Goal: Task Accomplishment & Management: Complete application form

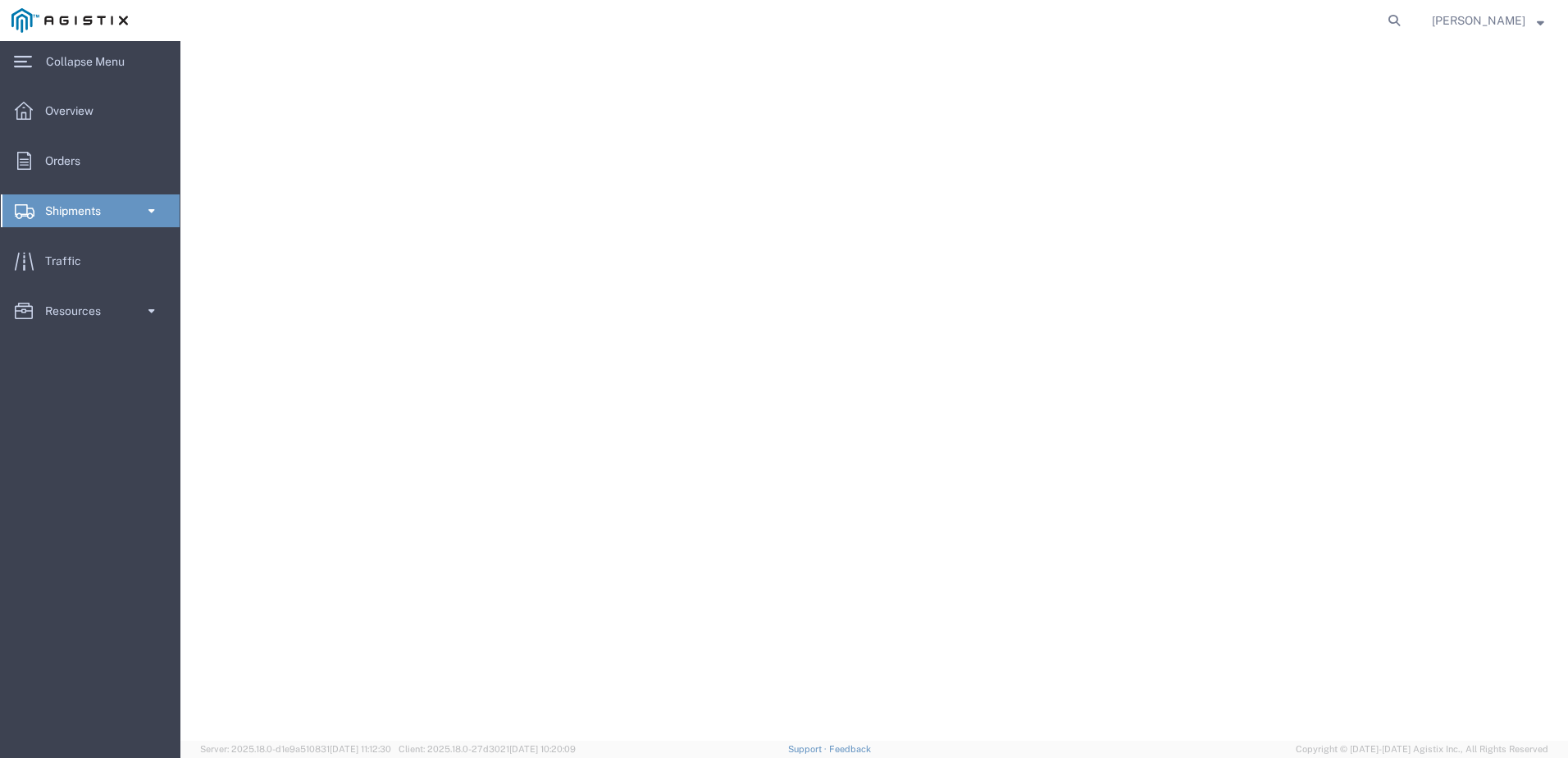
select select "9596"
select select "23082"
select select
select select "[GEOGRAPHIC_DATA]"
select select
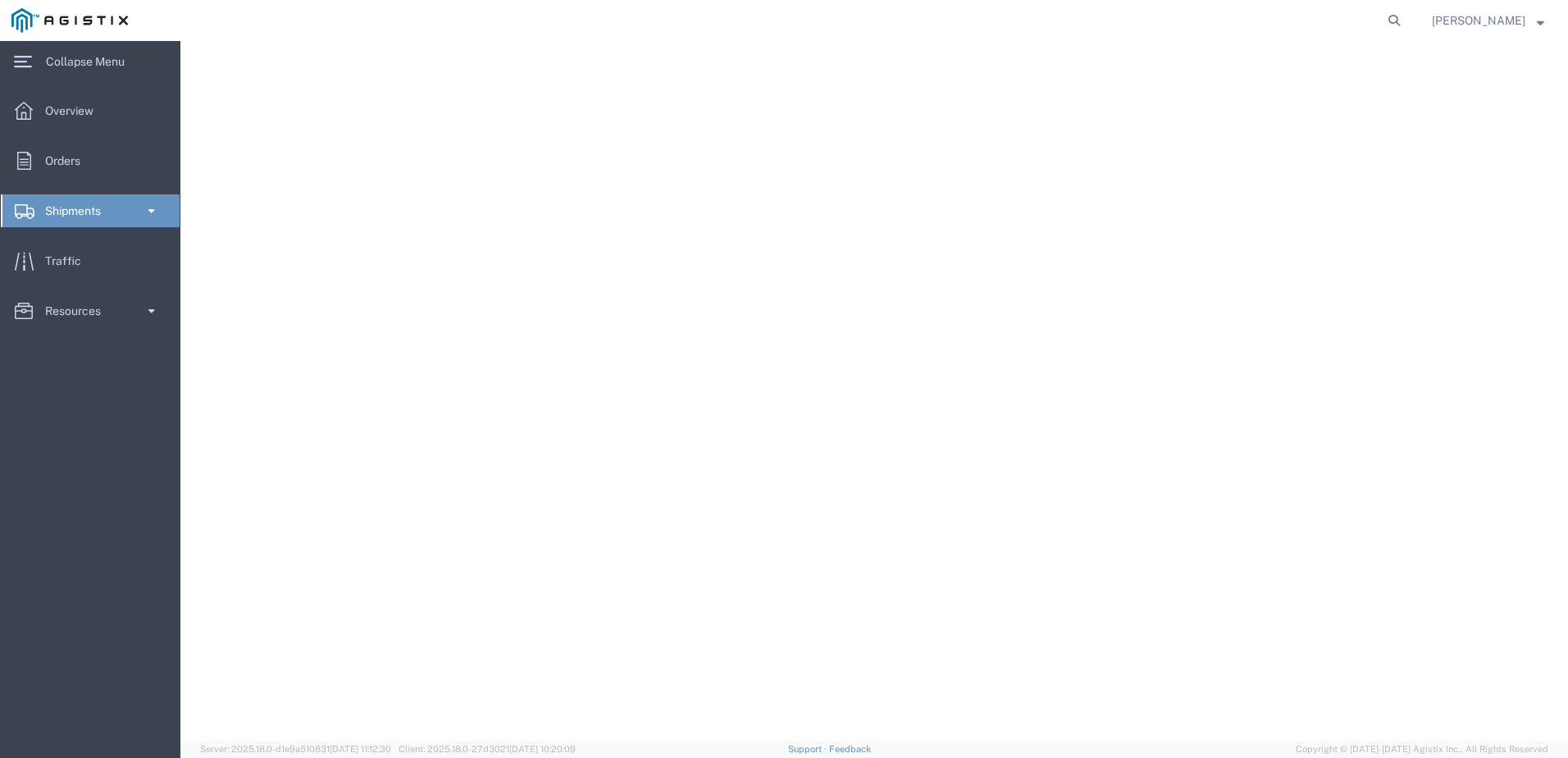
select select "CA"
select select "PURCHORD"
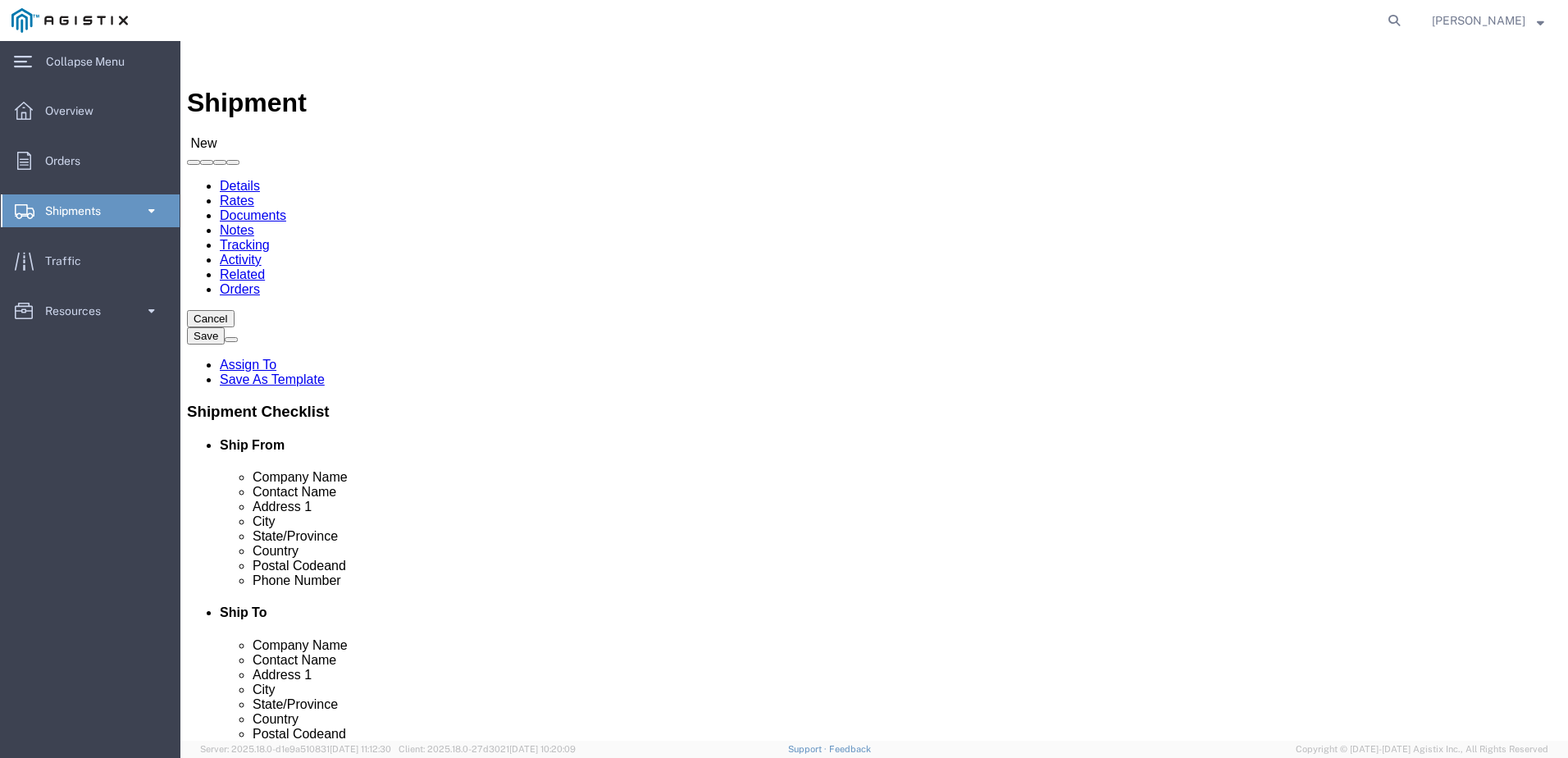
scroll to position [738, 0]
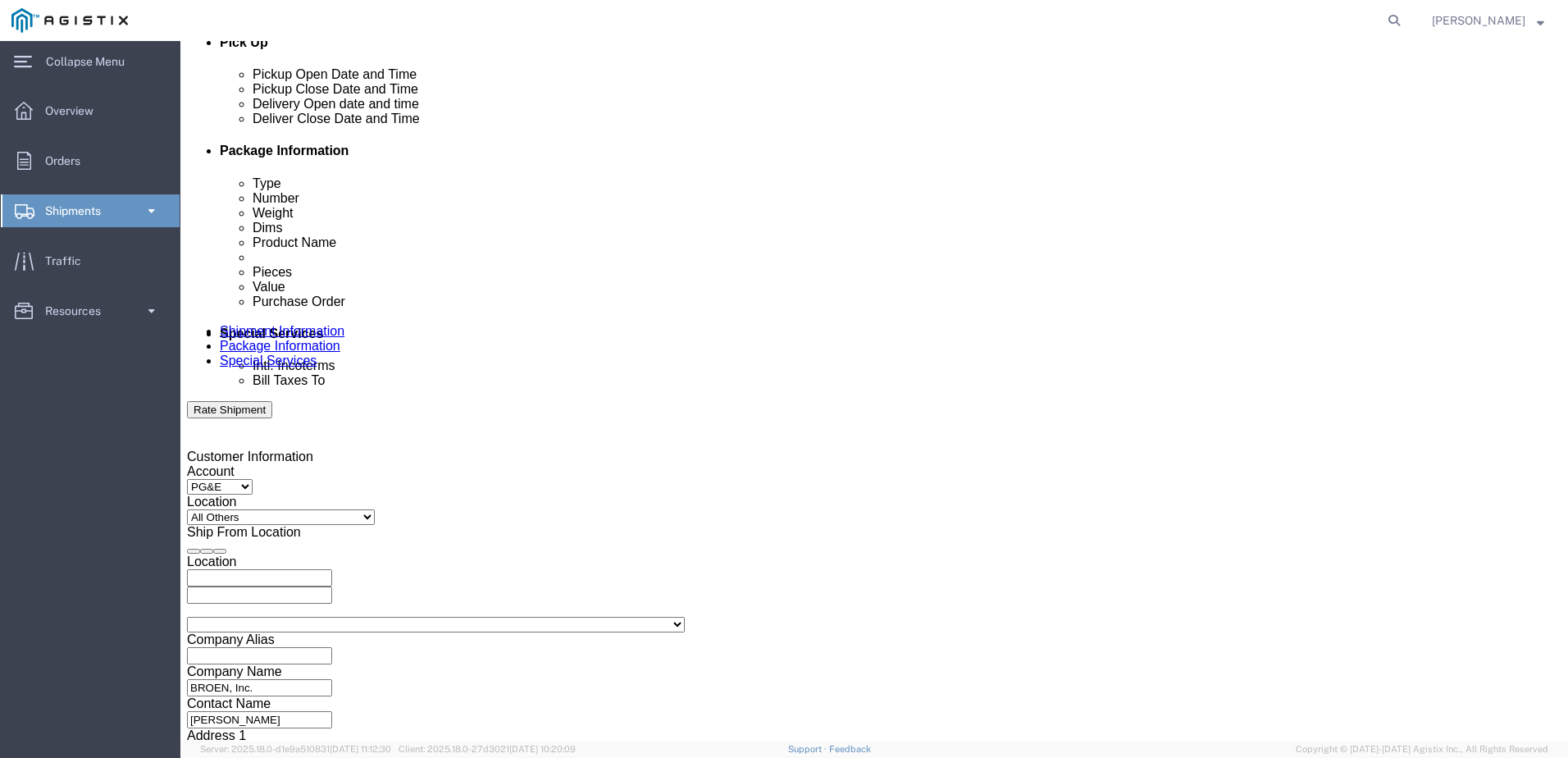
type input "C160608367"
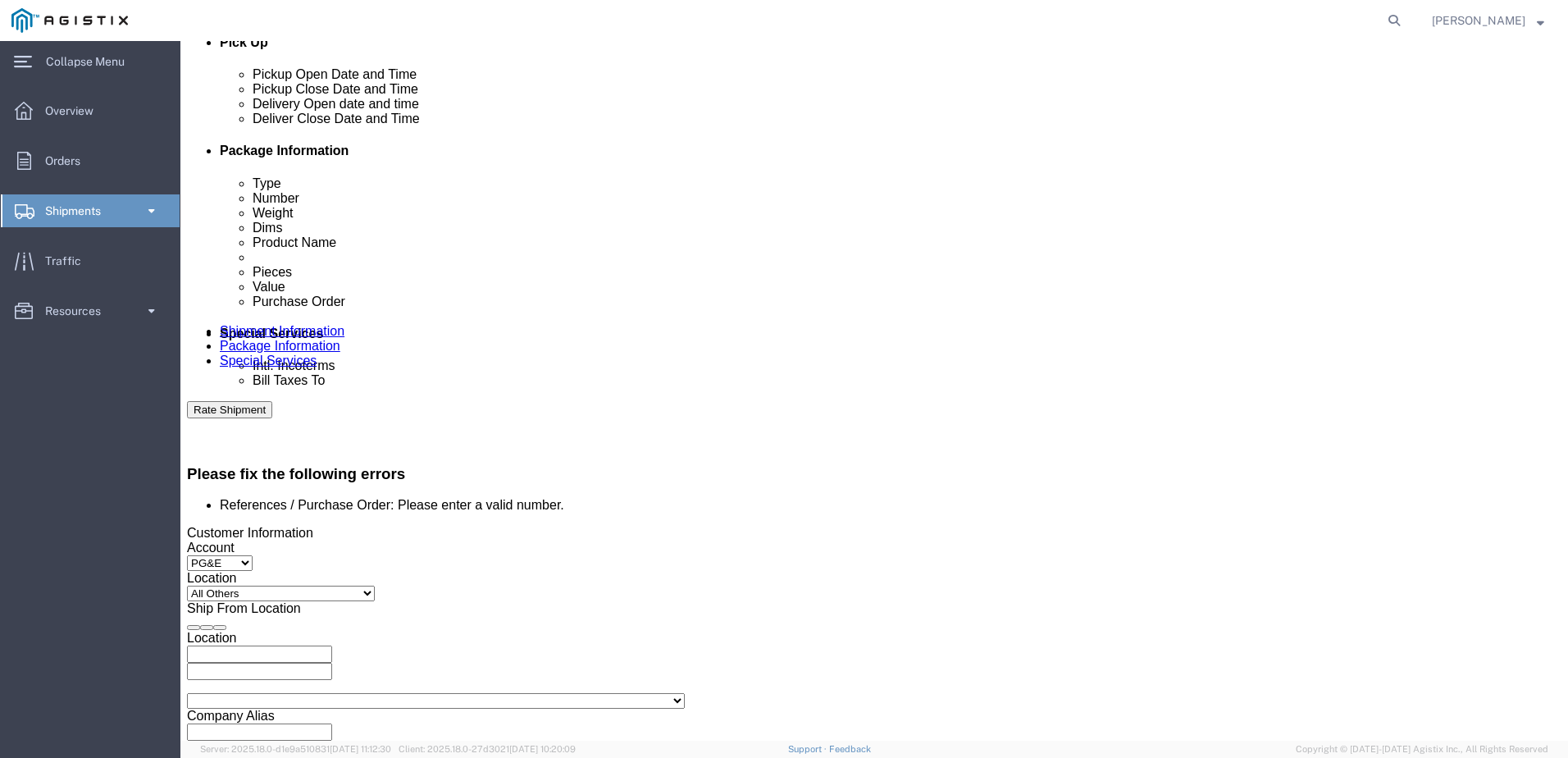
scroll to position [807, 0]
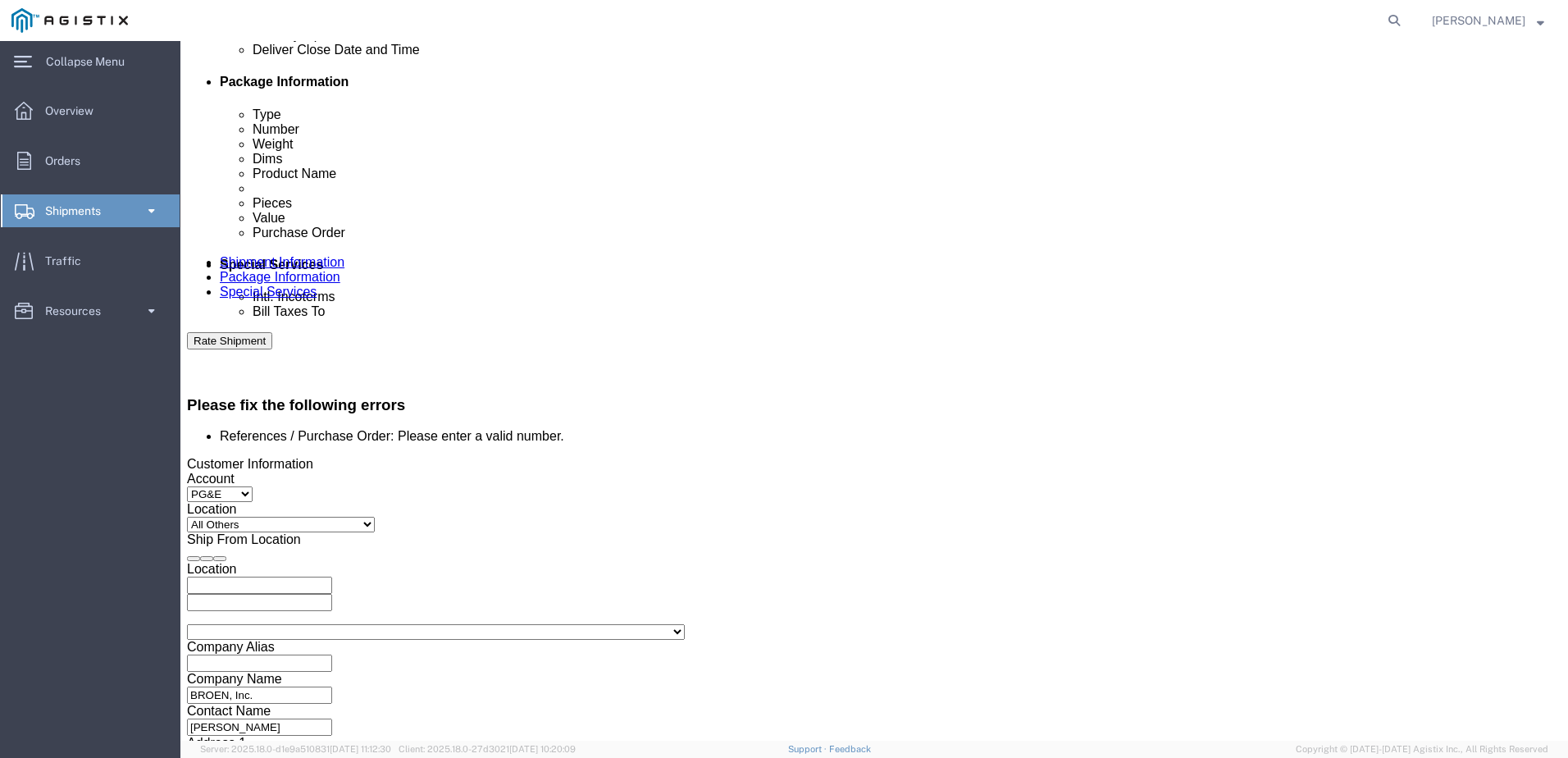
click select "Select Account Type Activity ID Airline Appointment Number ASN Batch Request # …"
drag, startPoint x: 286, startPoint y: 413, endPoint x: 188, endPoint y: 396, distance: 99.5
click input "C160608367"
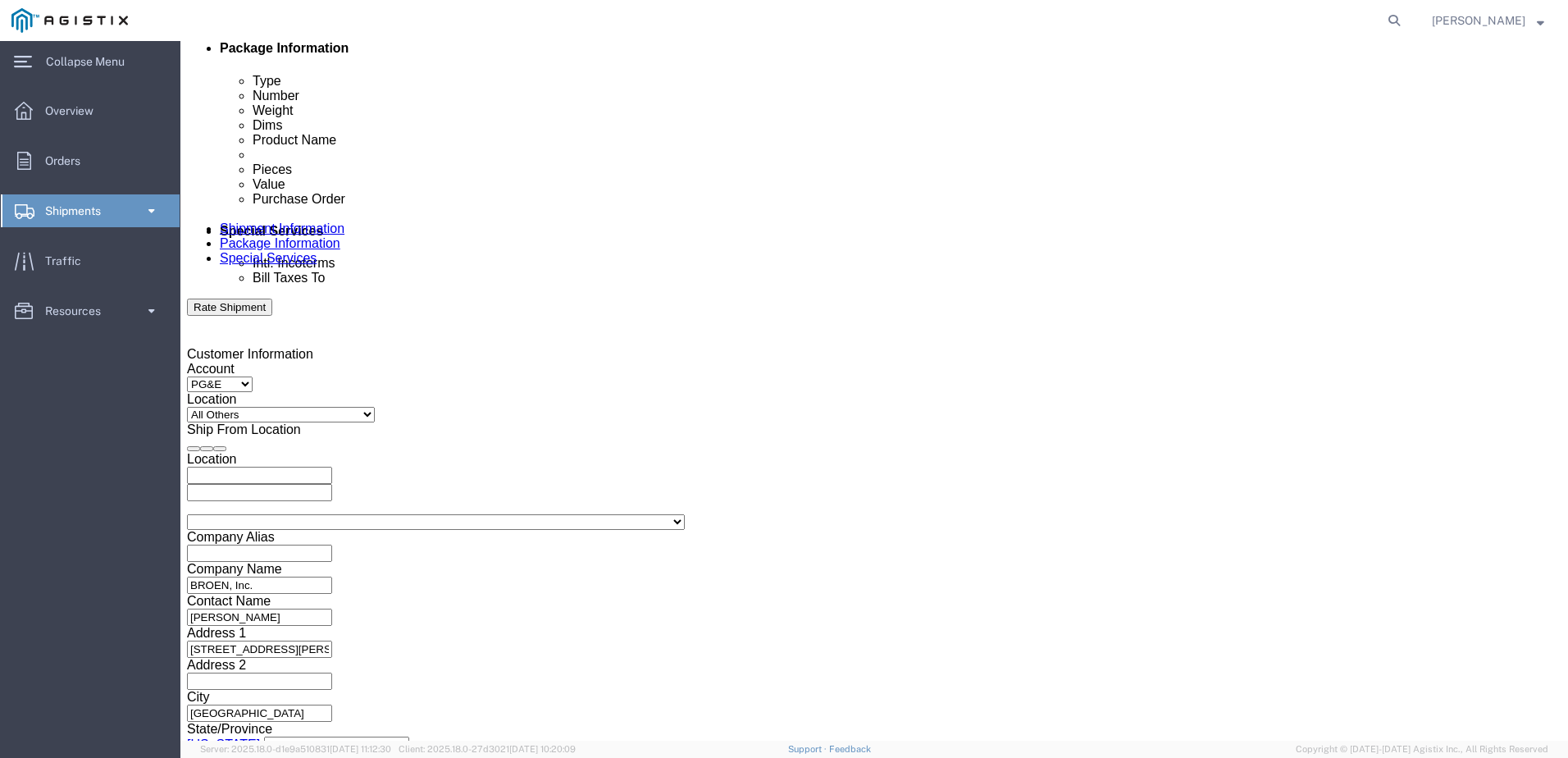
scroll to position [843, 0]
type input "3501415069"
click button "Continue"
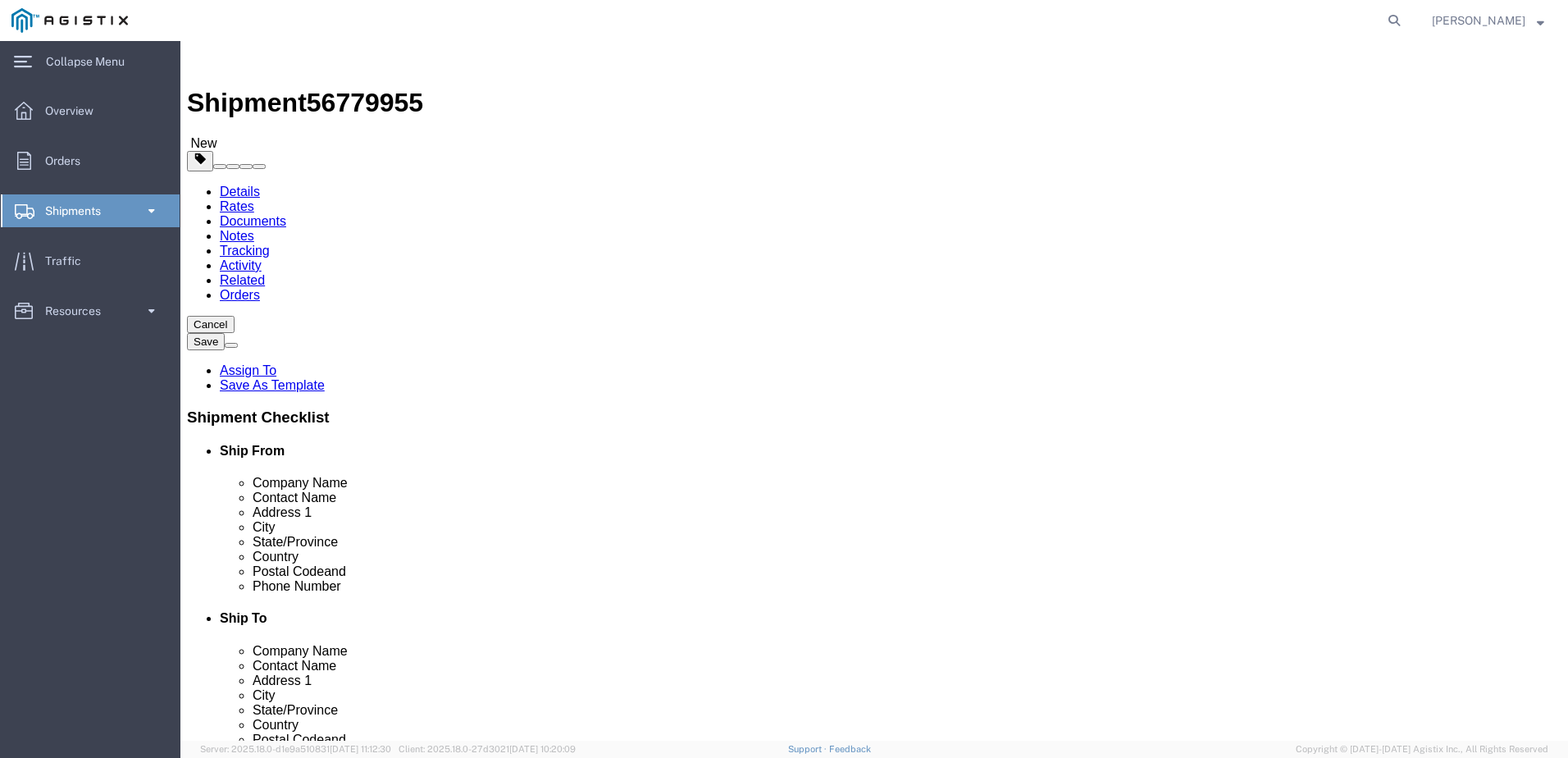
click select "Select Bulk Bundle(s) Cardboard Box(es) Carton(s) Crate(s) Drum(s) (Fiberboard)…"
select select "PSNS"
click select "Select Bulk Bundle(s) Cardboard Box(es) Carton(s) Crate(s) Drum(s) (Fiberboard)…"
click input "text"
type input "48"
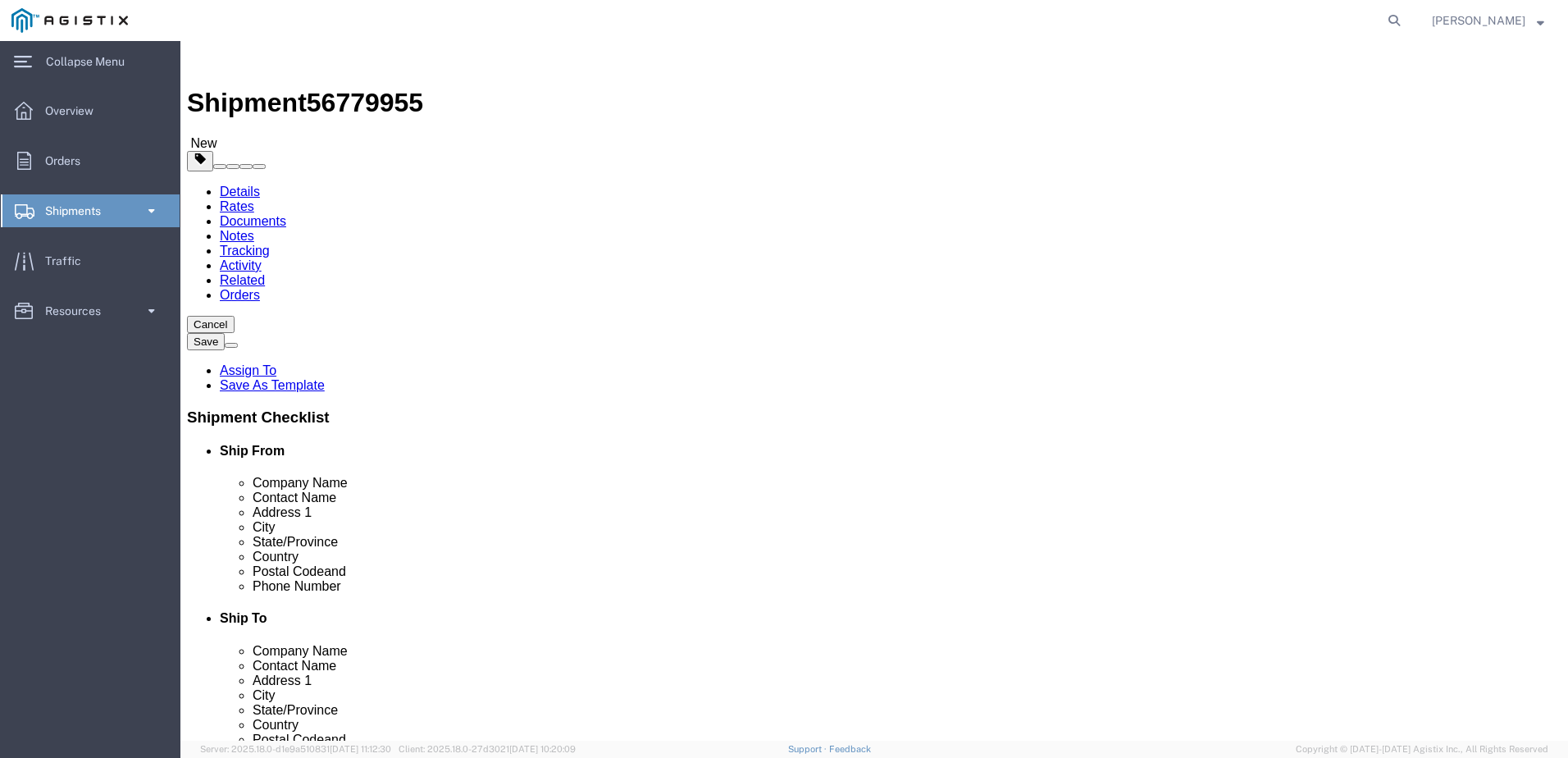
click input "text"
type input "32"
click input "text"
type input "22"
click input "0.00"
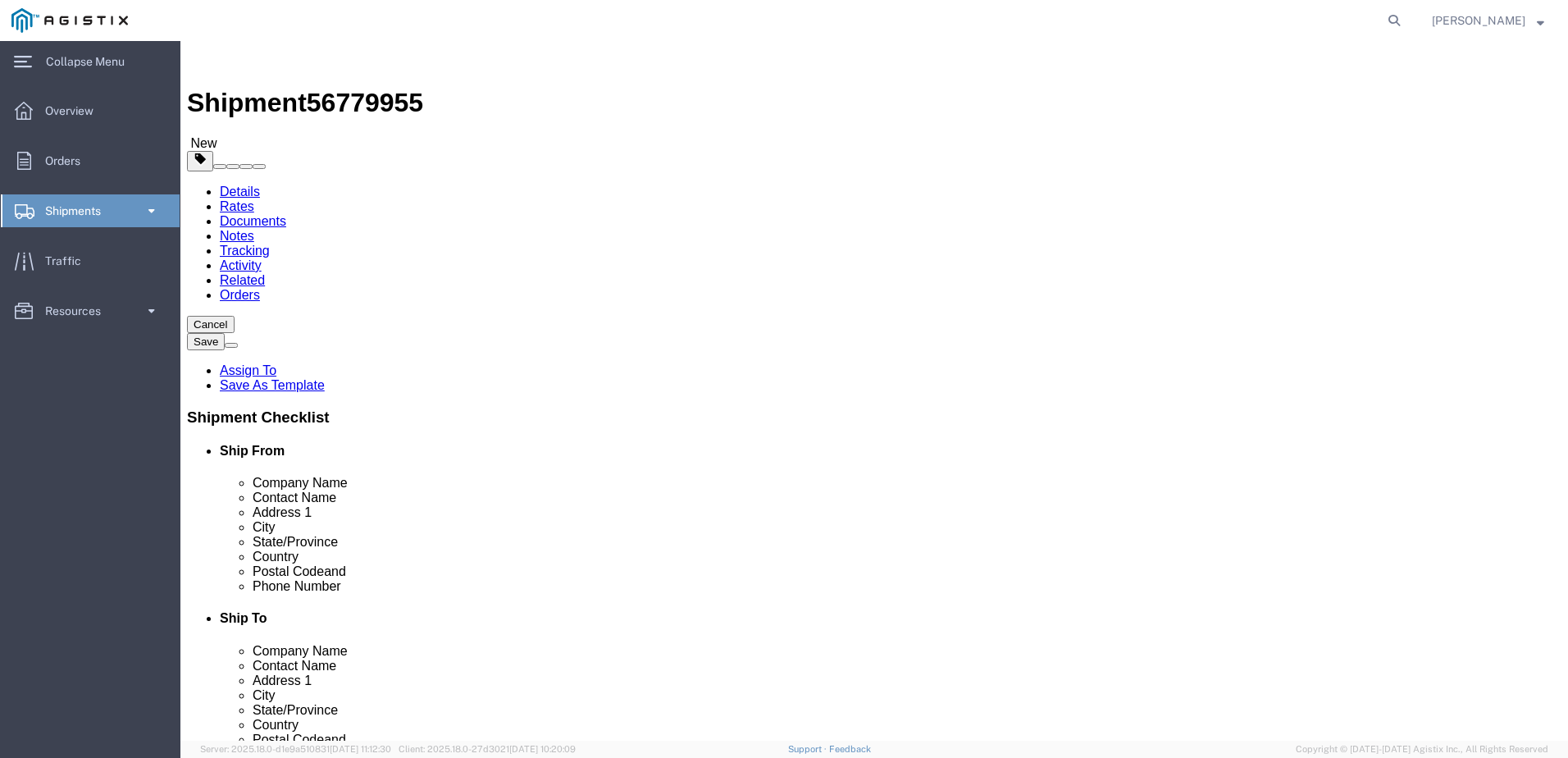
type input "0"
type input "552"
click div "1 x Pallet(s) Standard (Not Stackable) Package Type Select Bulk Bundle(s) Cardb…"
click button "Continue"
click button "Previous"
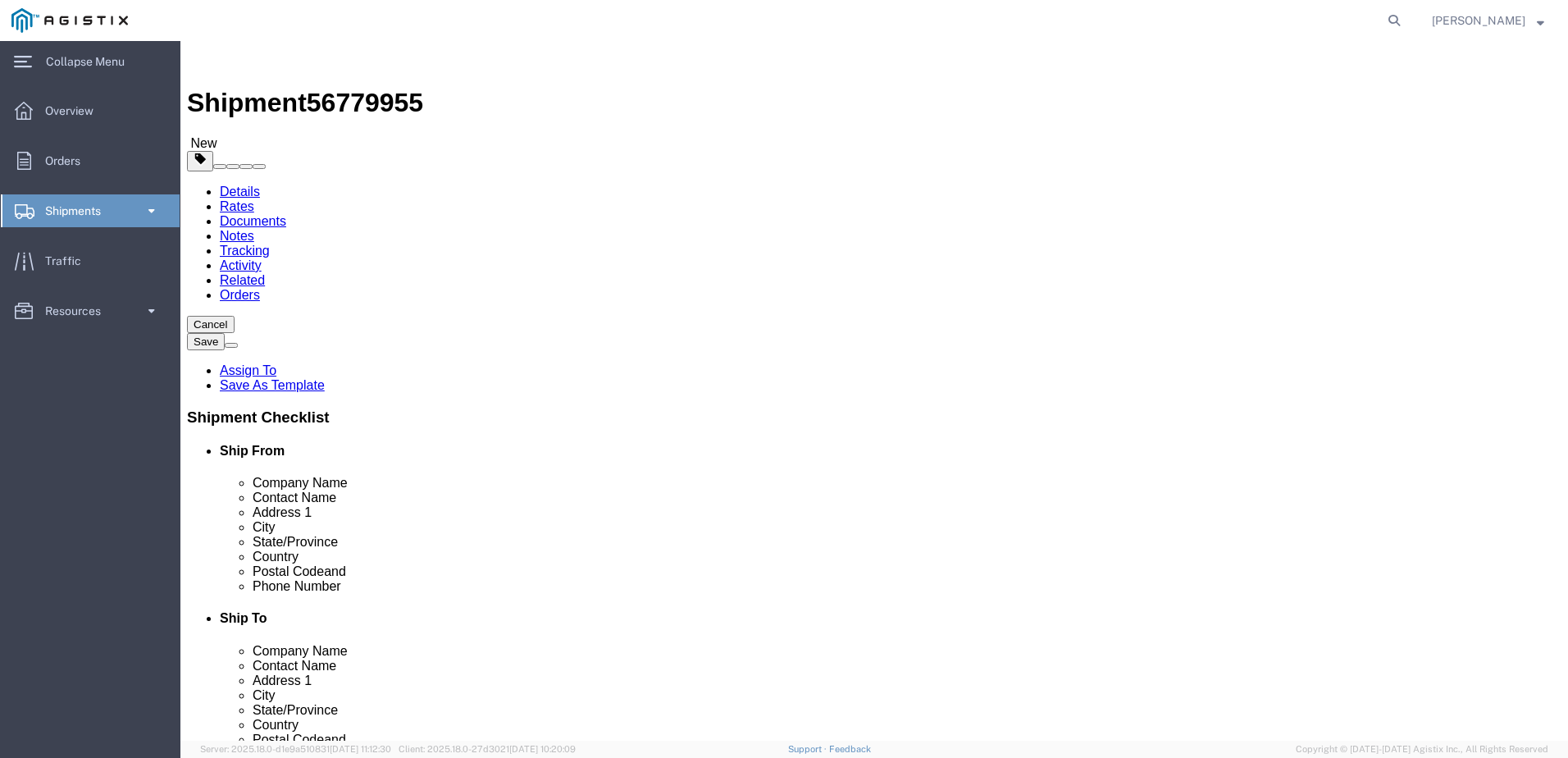
click button "Continue"
click div "Please fix the following errors References / Purchase Order: Please enter at le…"
click button "Previous"
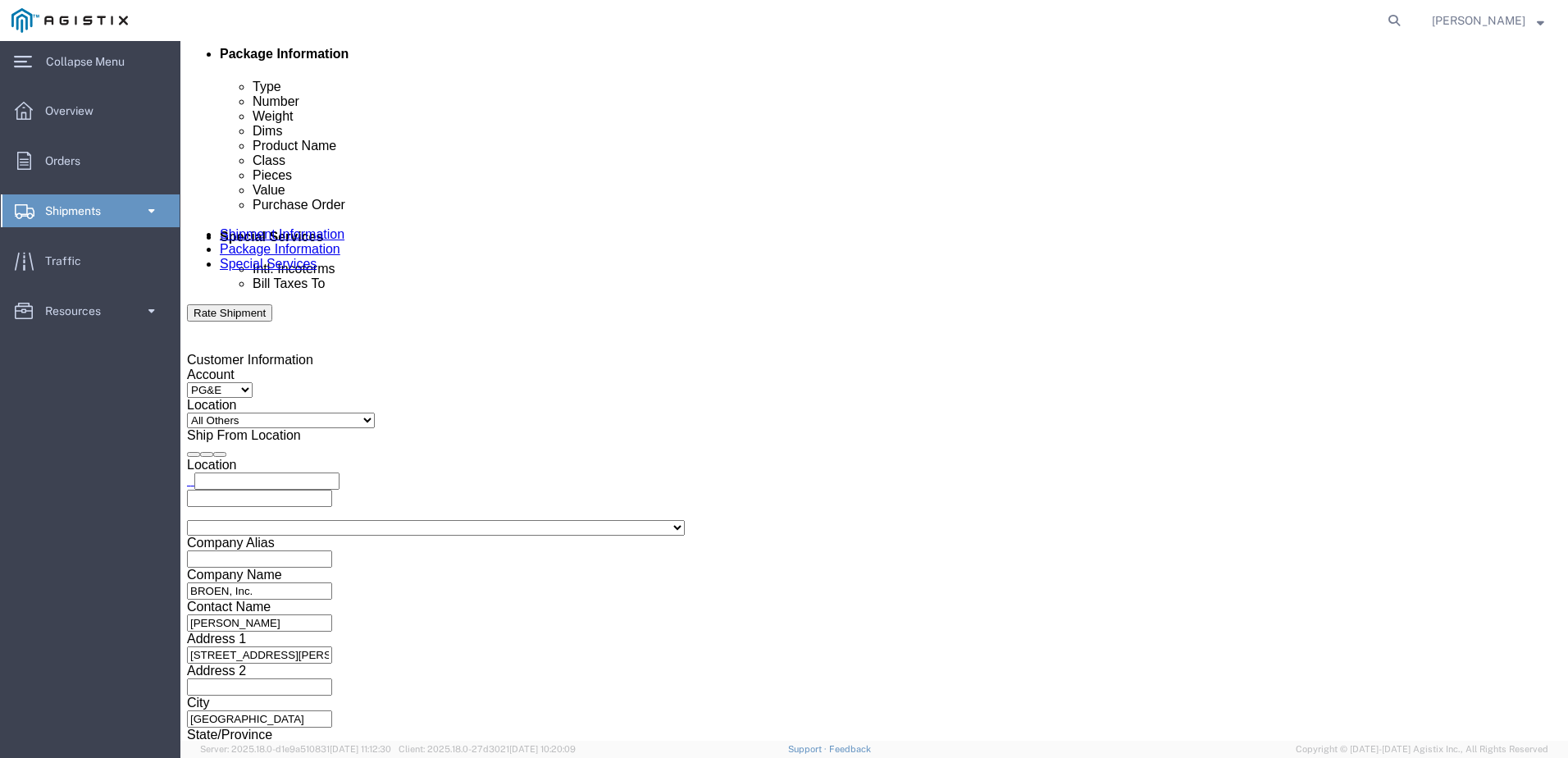
scroll to position [843, 0]
click button "Continue"
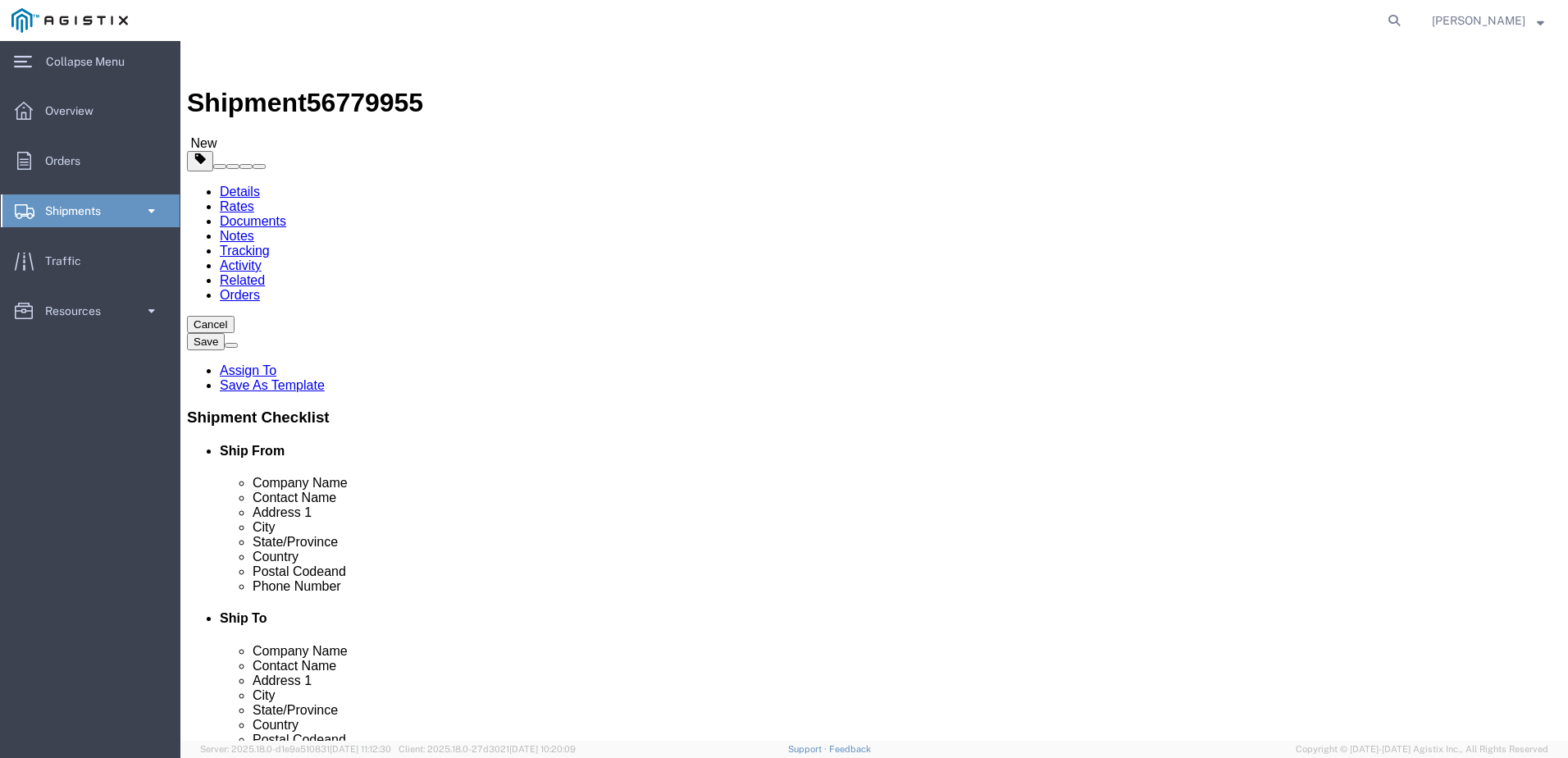
click link "Add Content"
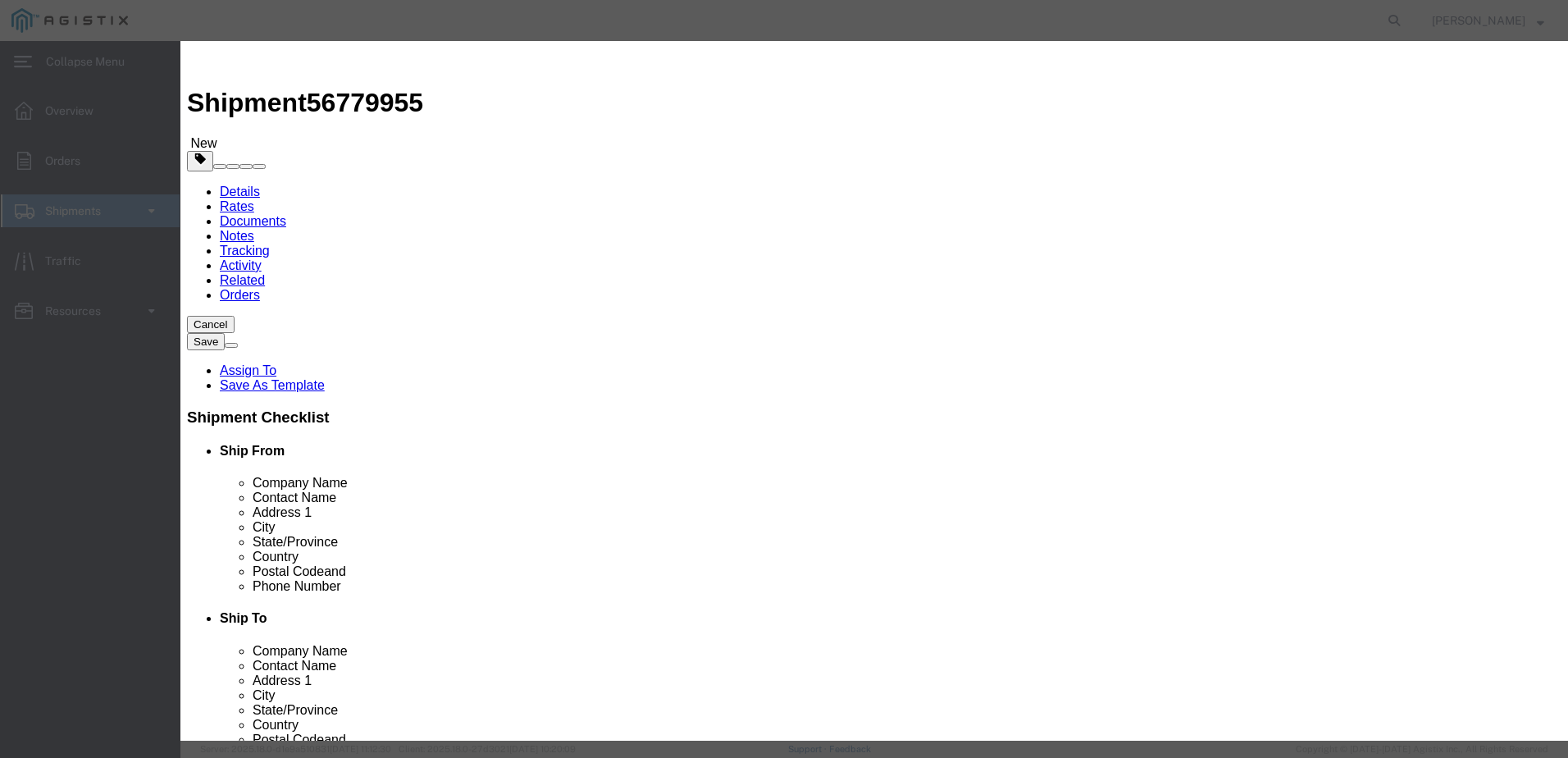
click input "text"
type input "STEEL BALL VALVES"
click input "0"
type input "1"
click input "text"
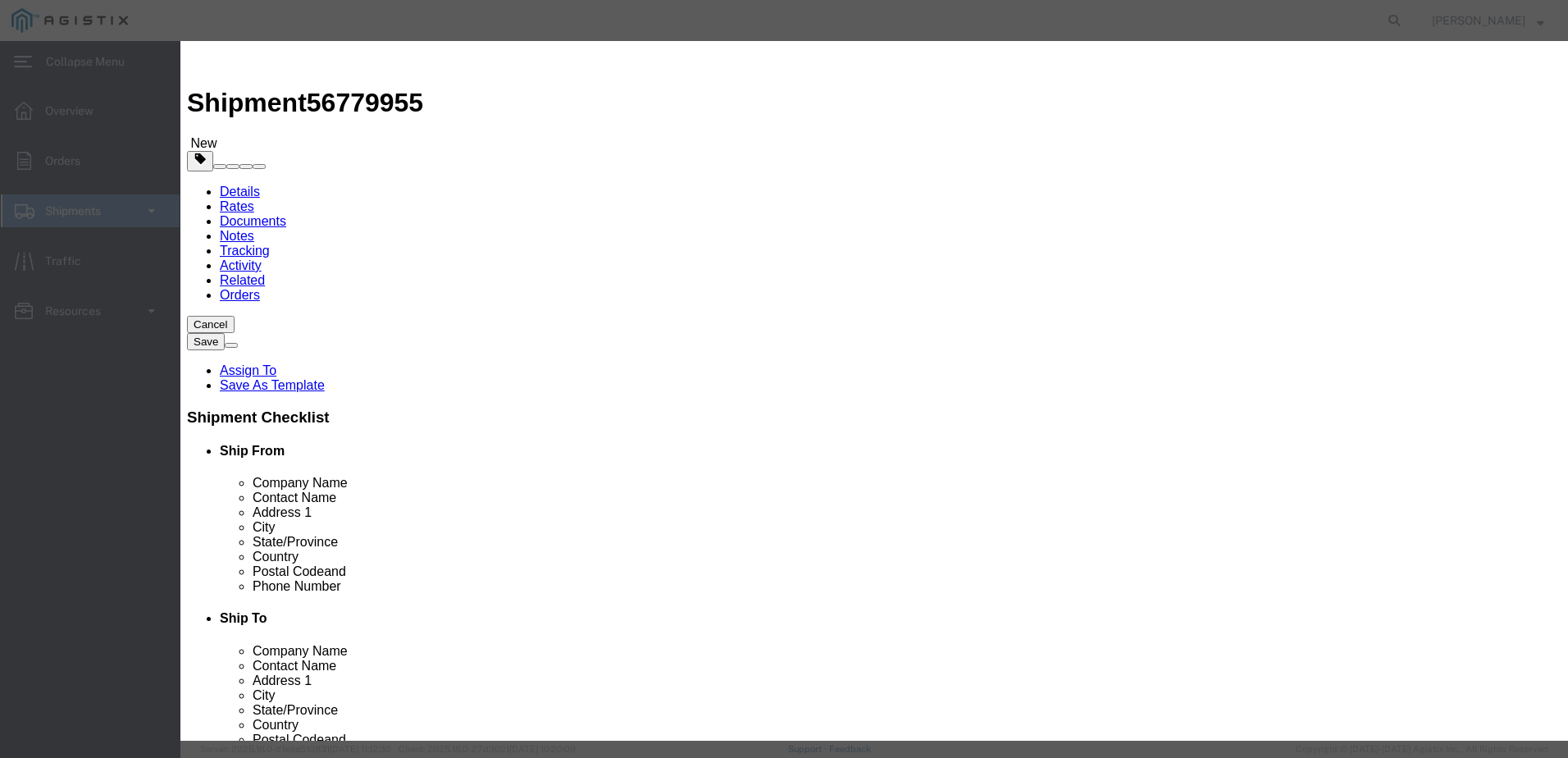
click select "Select 50 55 60 65 70 85 92.5 100 125 175 250 300 400"
select select "60"
click select "Select 50 55 60 65 70 85 92.5 100 125 175 250 300 400"
click input "text"
type input "10,447.80"
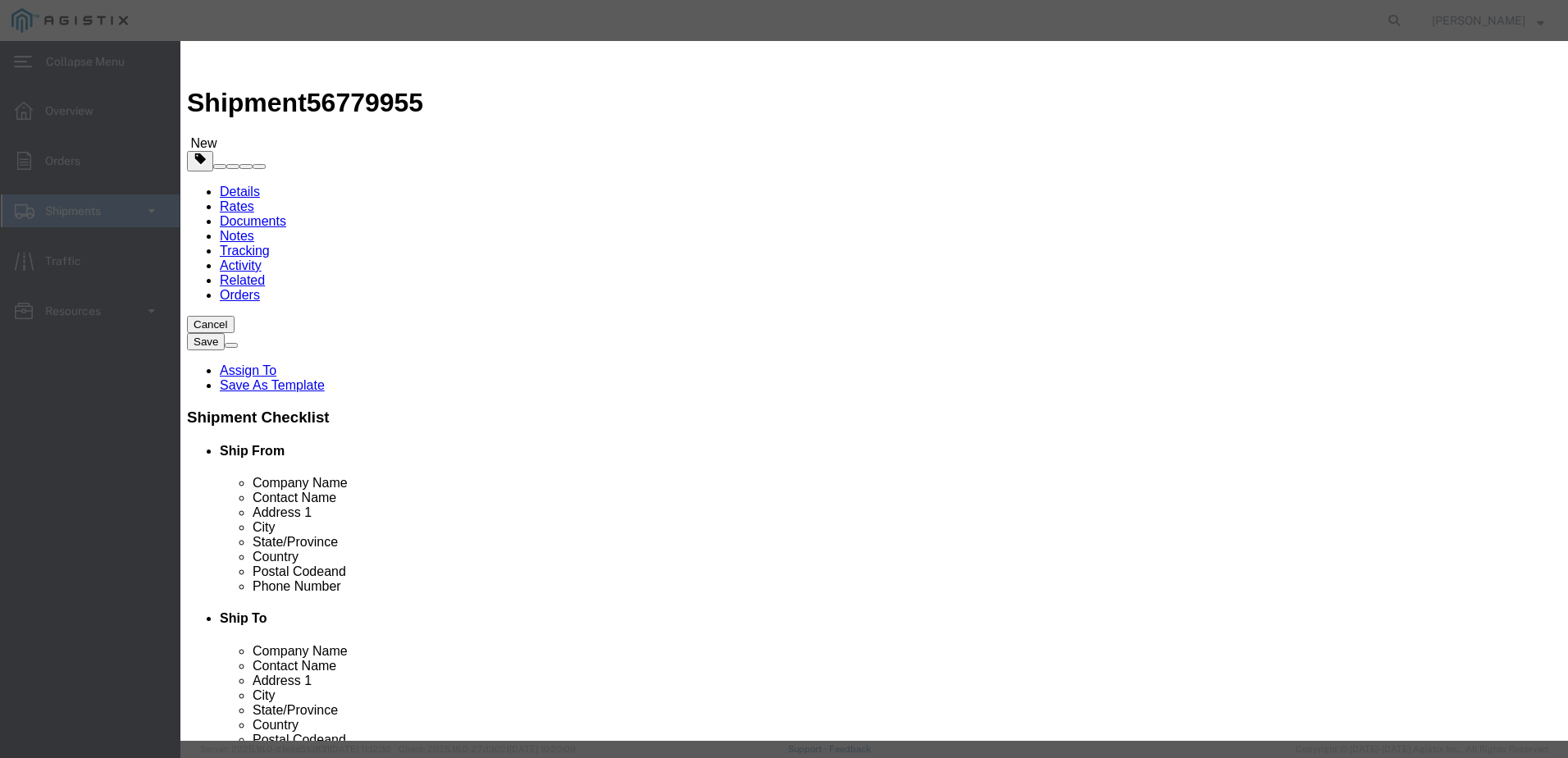
click button "Save & Close"
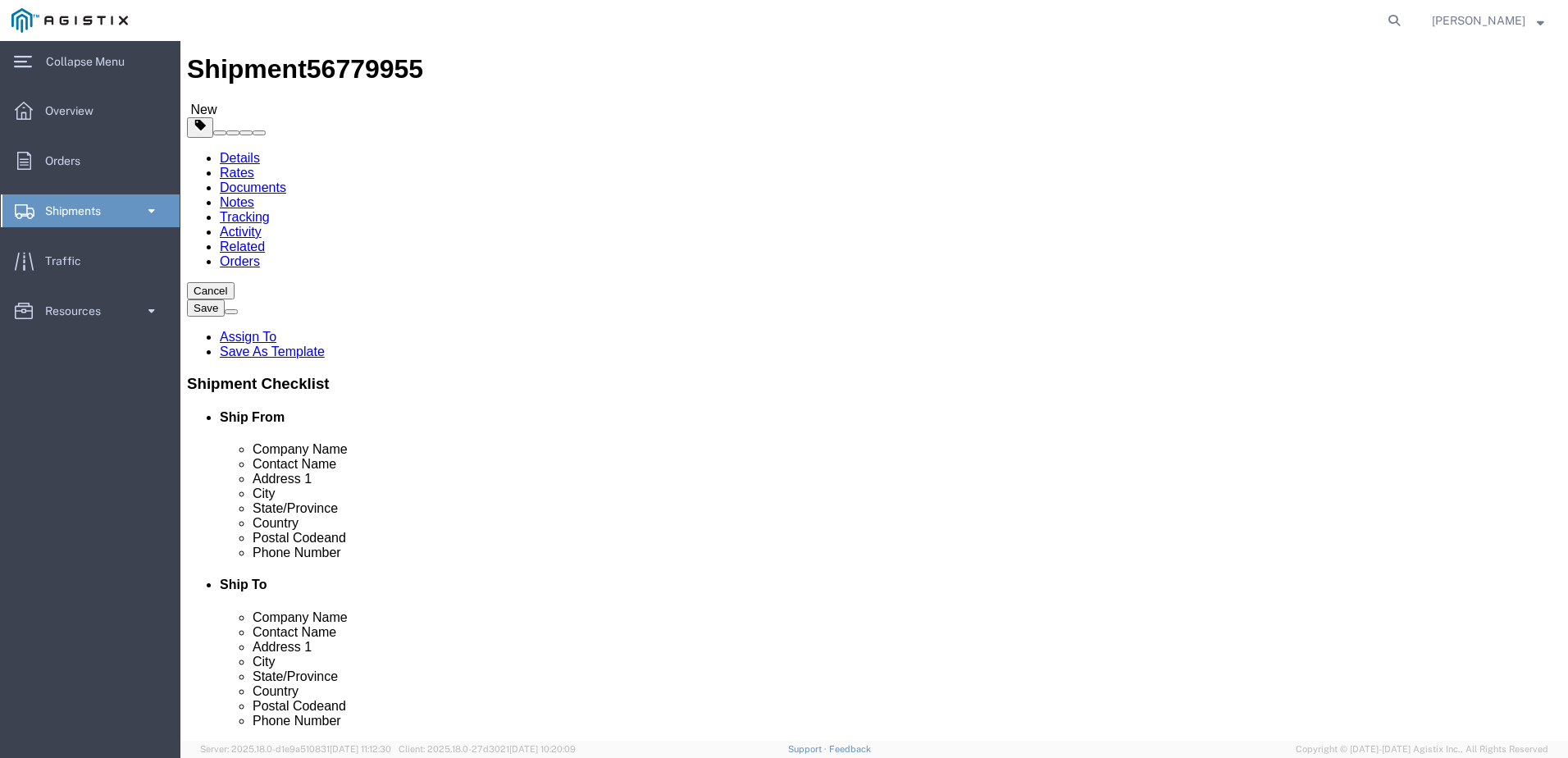
scroll to position [48, 0]
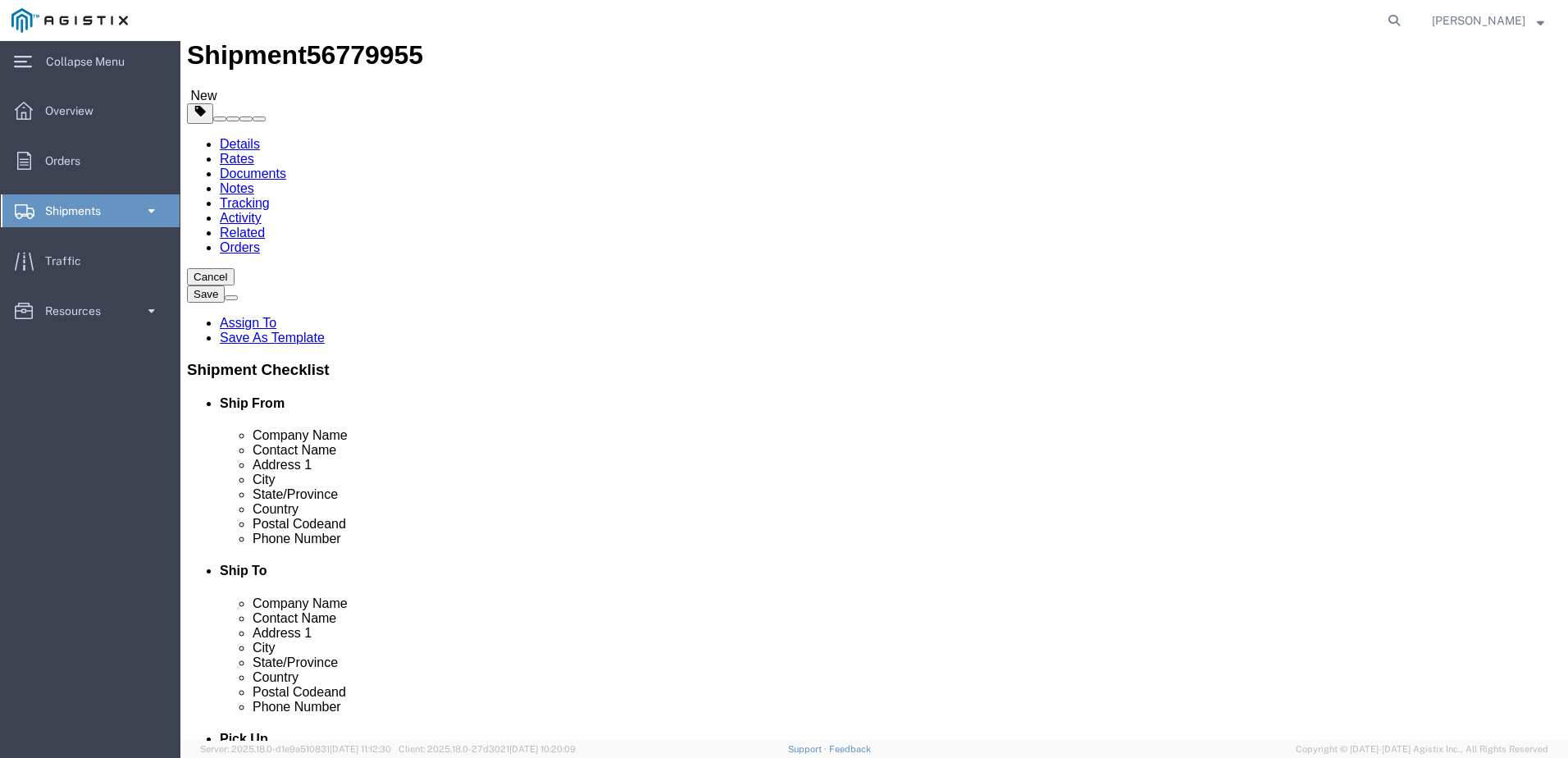
click button "Continue"
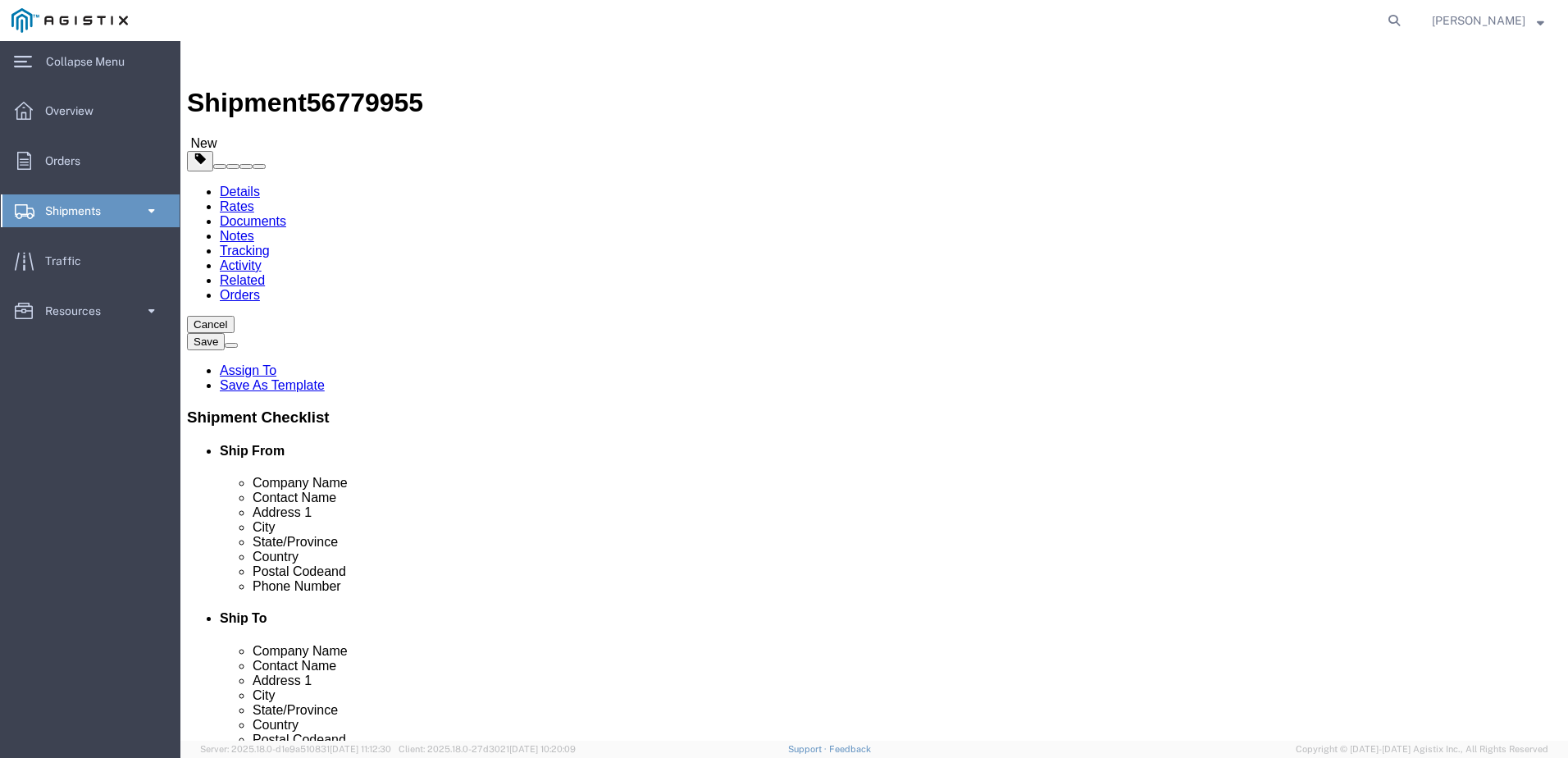
click button "Rate Shipment"
